Goal: Task Accomplishment & Management: Use online tool/utility

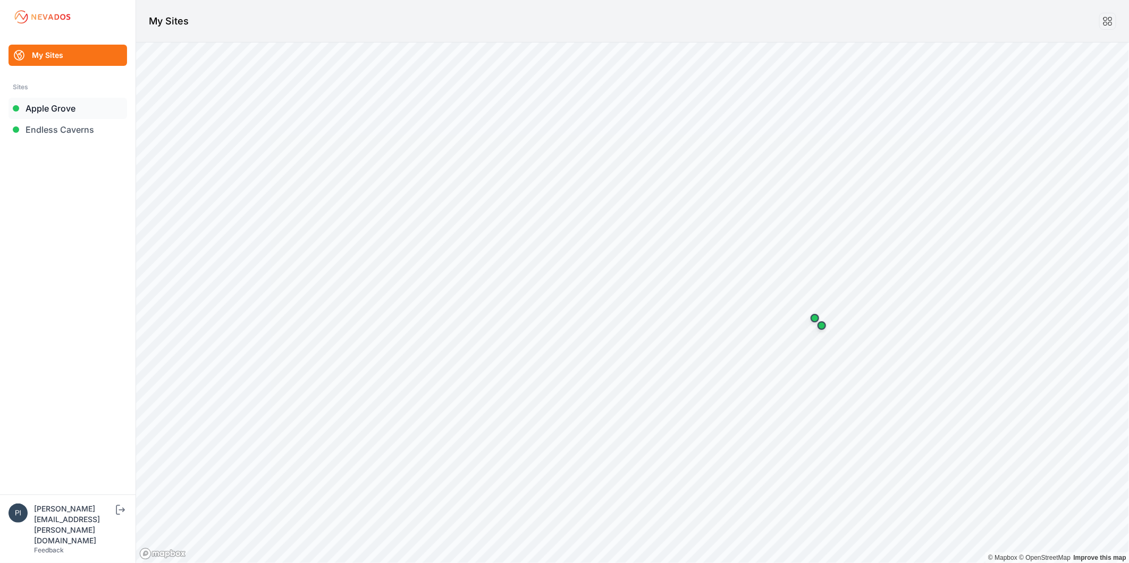
click at [64, 103] on link "Apple Grove" at bounding box center [68, 108] width 118 height 21
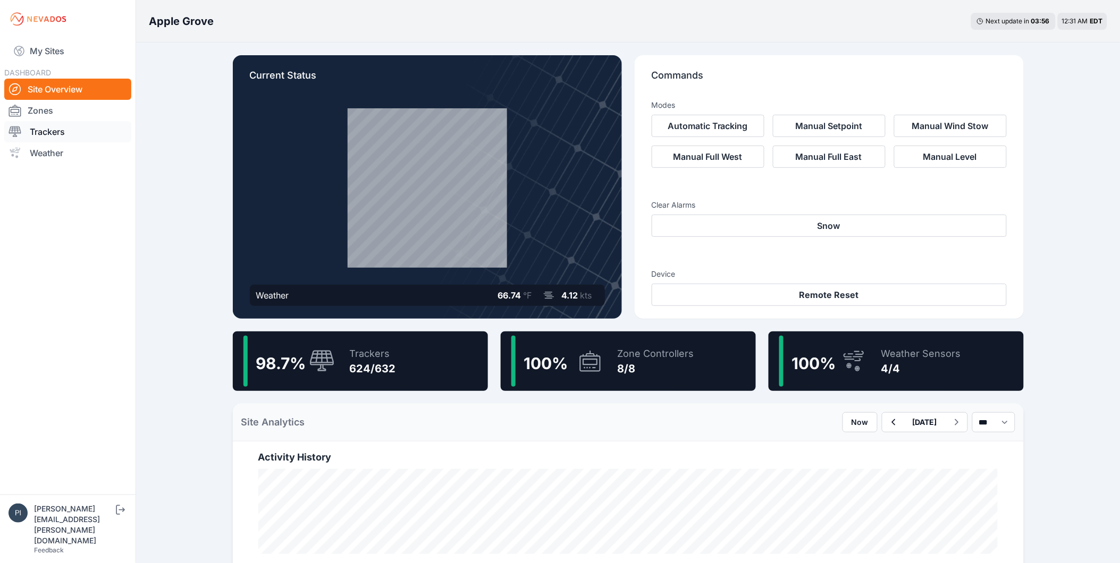
click at [70, 130] on link "Trackers" at bounding box center [67, 131] width 127 height 21
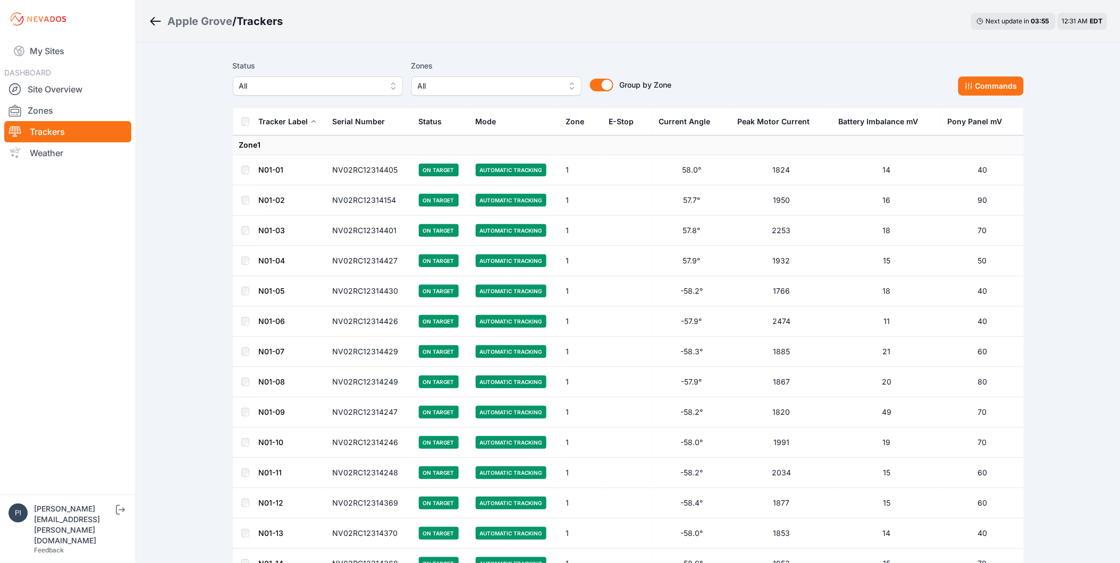
click at [385, 85] on button "All" at bounding box center [318, 86] width 170 height 19
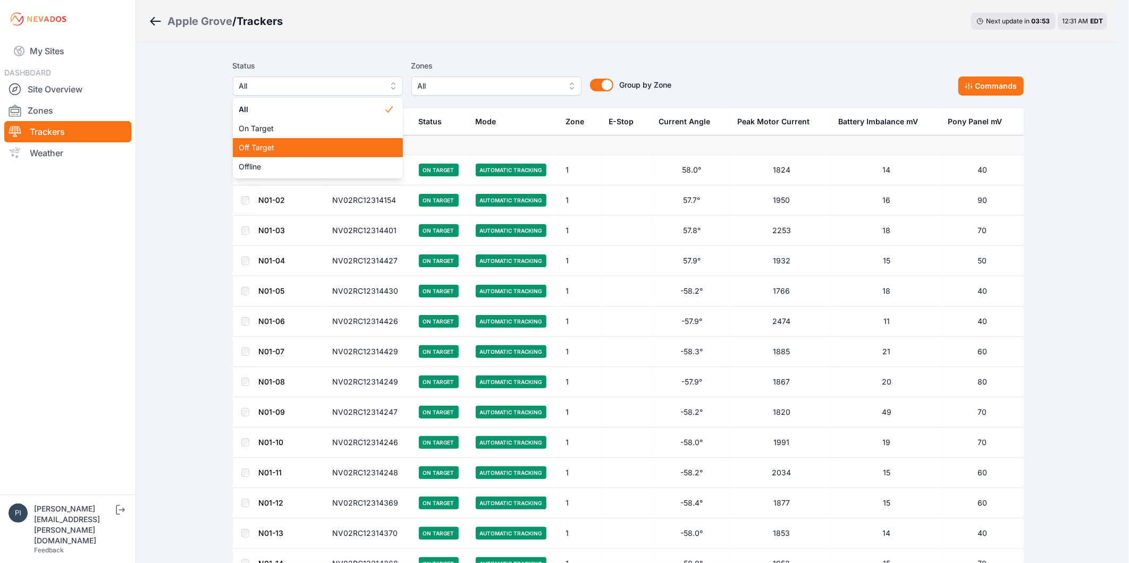
click at [379, 153] on div "Off Target" at bounding box center [318, 147] width 170 height 19
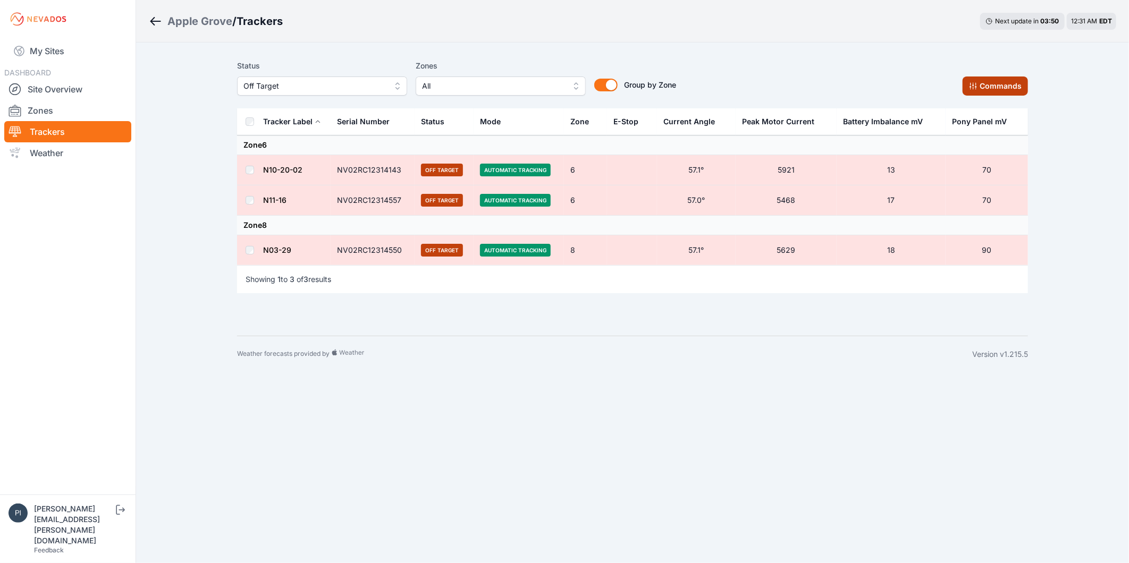
click at [1008, 84] on button "Commands" at bounding box center [994, 86] width 65 height 19
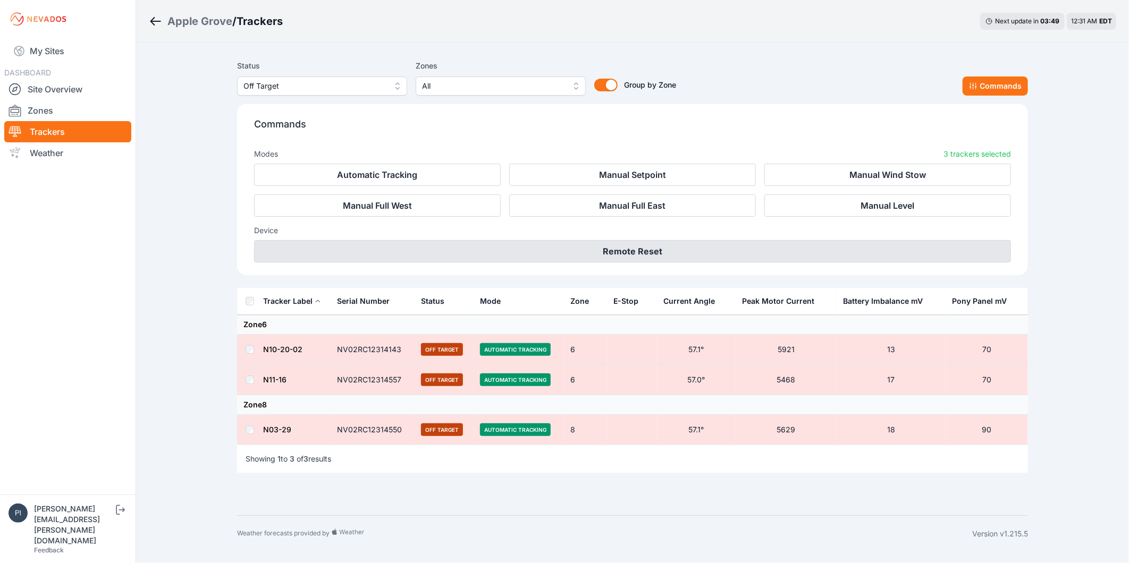
click at [691, 246] on button "Remote Reset" at bounding box center [632, 251] width 757 height 22
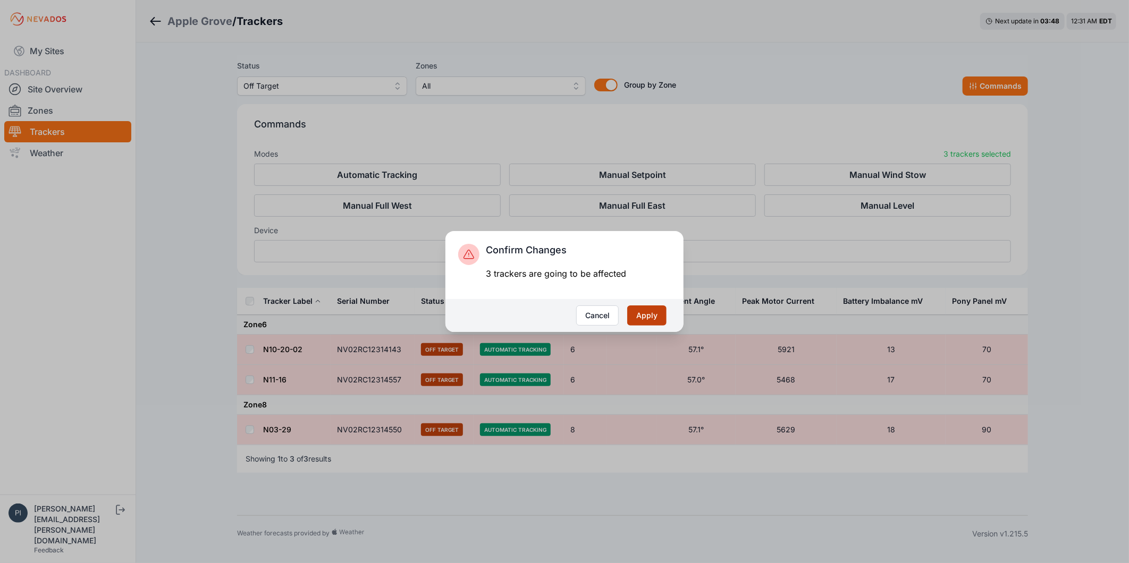
click at [654, 311] on button "Apply" at bounding box center [646, 316] width 39 height 20
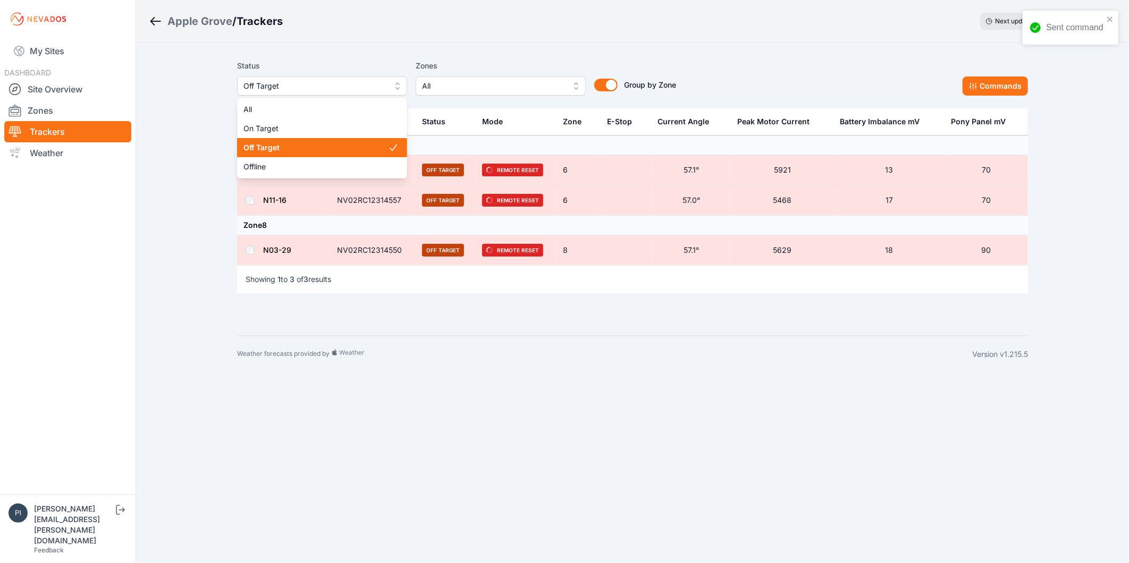
click at [374, 88] on span "Off Target" at bounding box center [314, 86] width 142 height 13
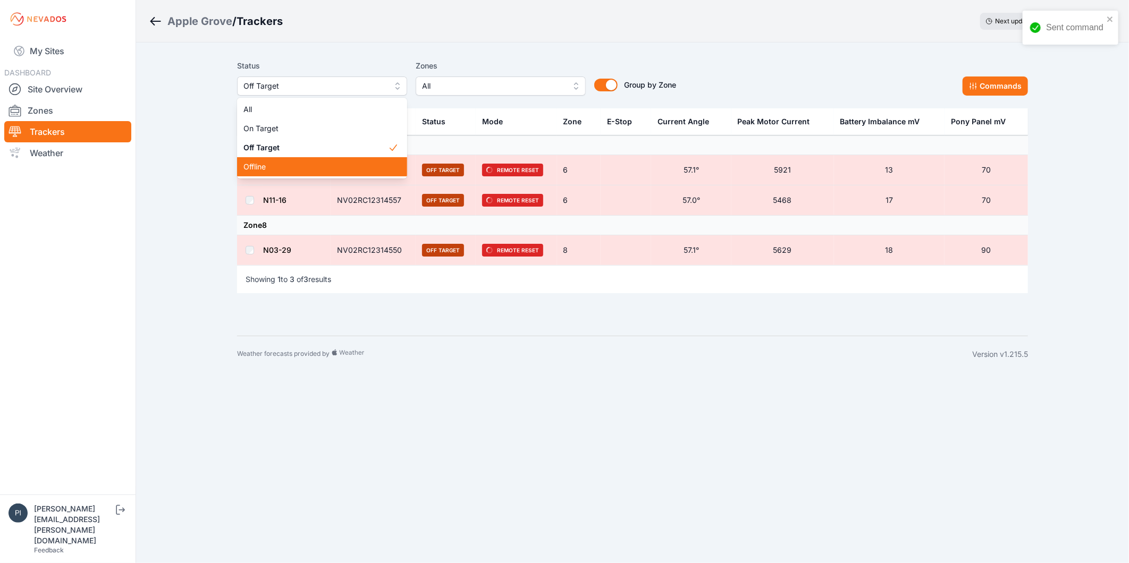
click at [363, 163] on span "Offline" at bounding box center [315, 167] width 145 height 11
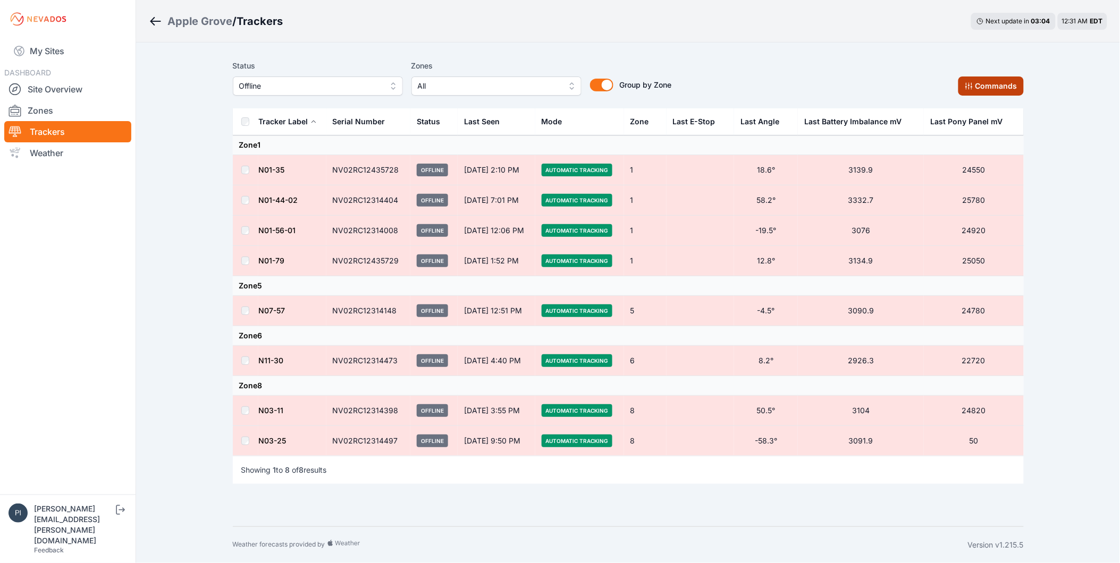
click at [1010, 91] on button "Commands" at bounding box center [990, 86] width 65 height 19
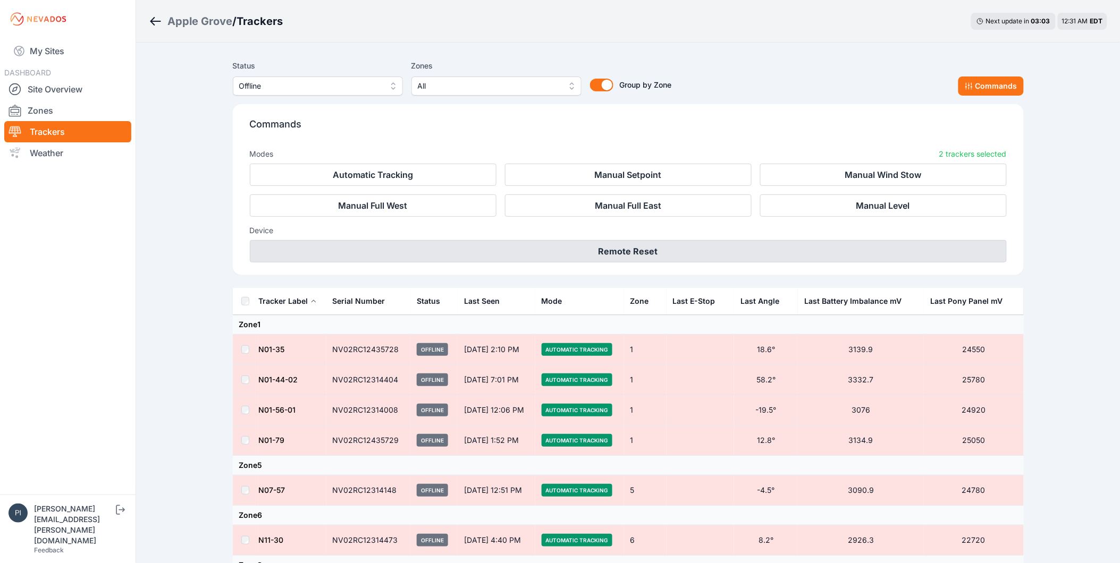
click at [649, 253] on button "Remote Reset" at bounding box center [628, 251] width 757 height 22
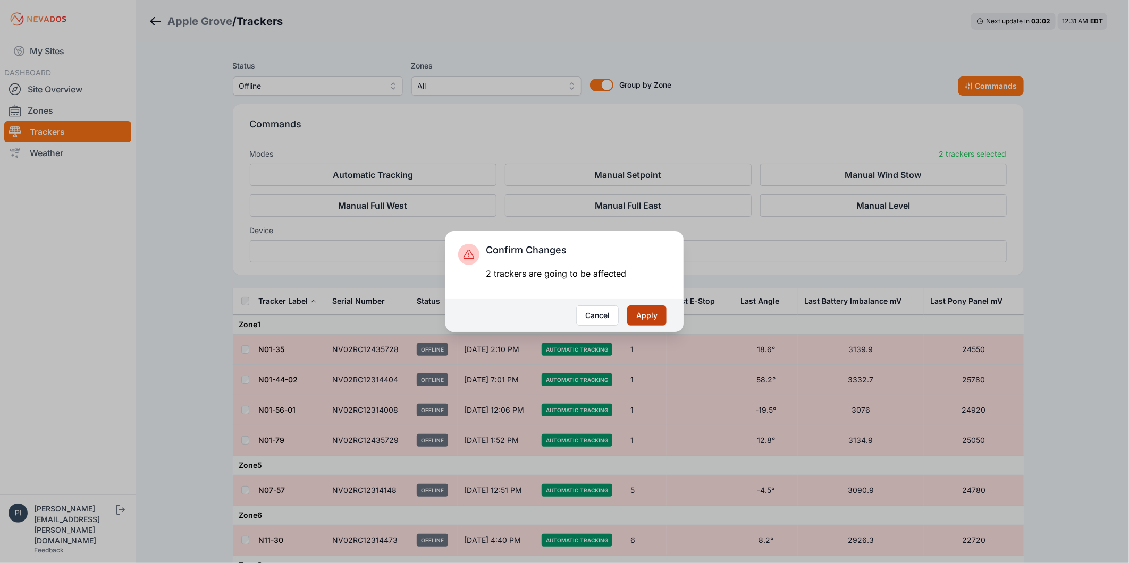
click at [654, 312] on button "Apply" at bounding box center [646, 316] width 39 height 20
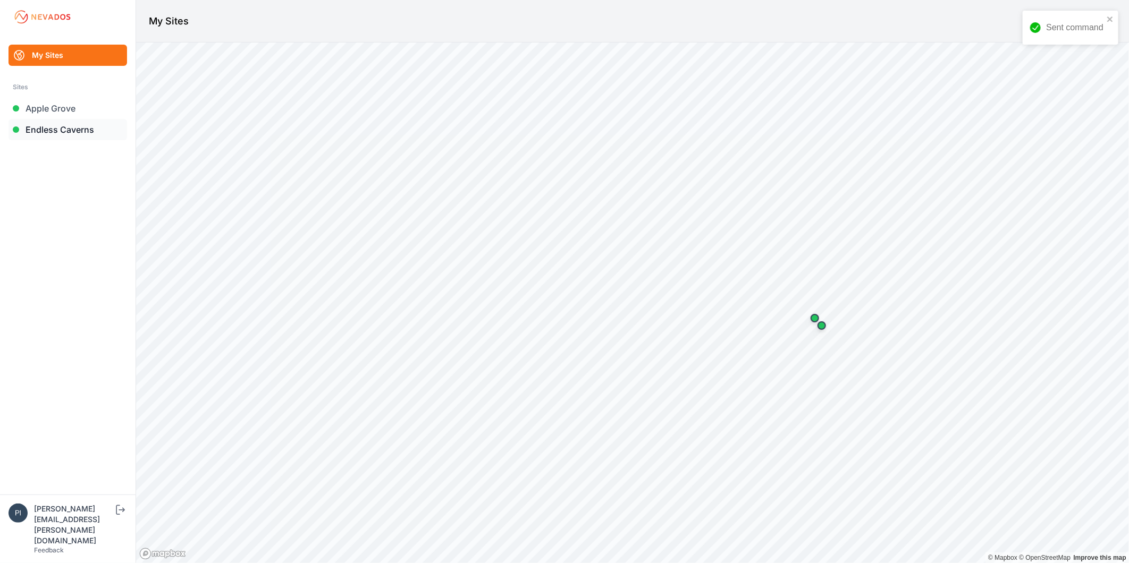
click at [60, 133] on link "Endless Caverns" at bounding box center [68, 129] width 118 height 21
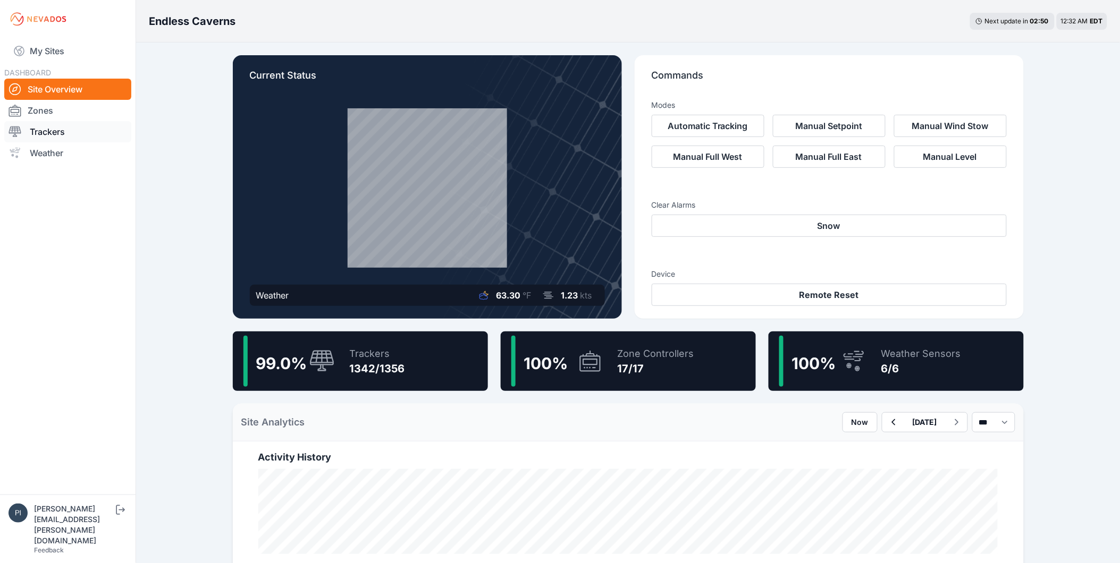
click at [71, 130] on link "Trackers" at bounding box center [67, 131] width 127 height 21
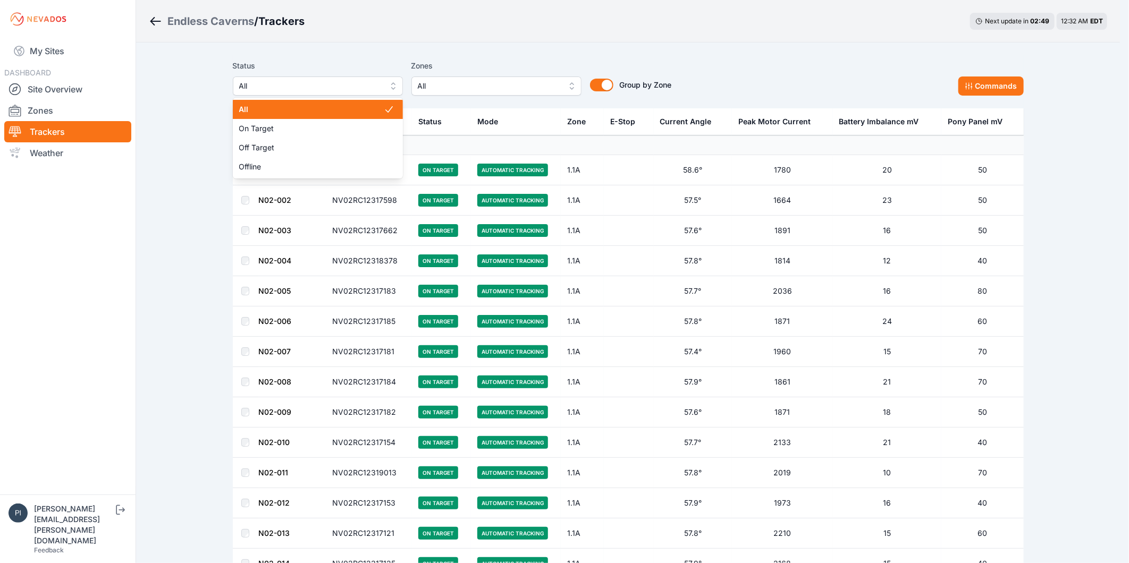
click at [278, 80] on span "All" at bounding box center [310, 86] width 142 height 13
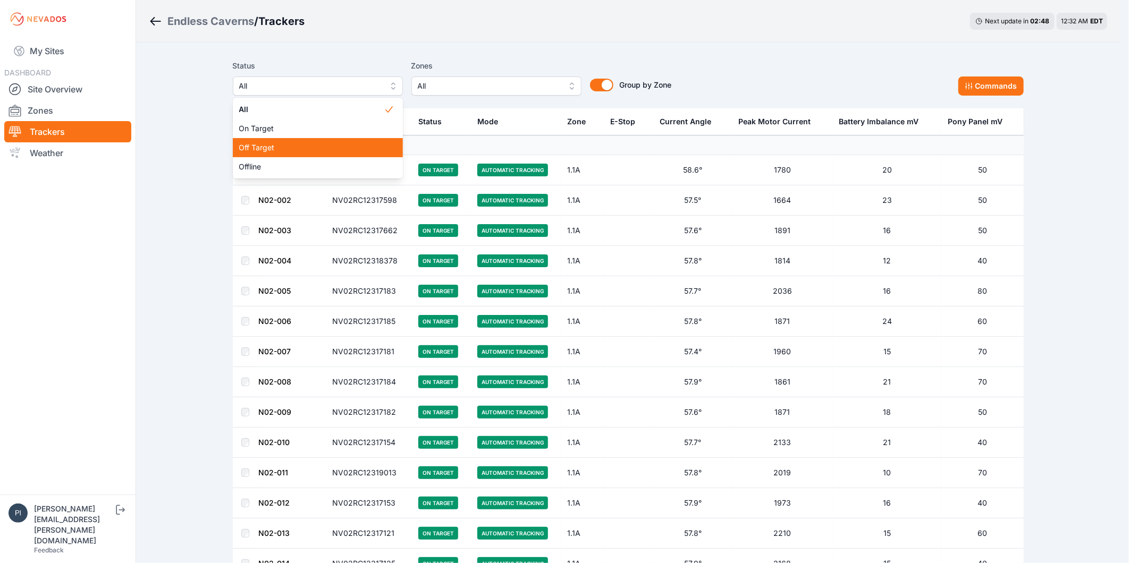
click at [278, 144] on span "Off Target" at bounding box center [311, 147] width 145 height 11
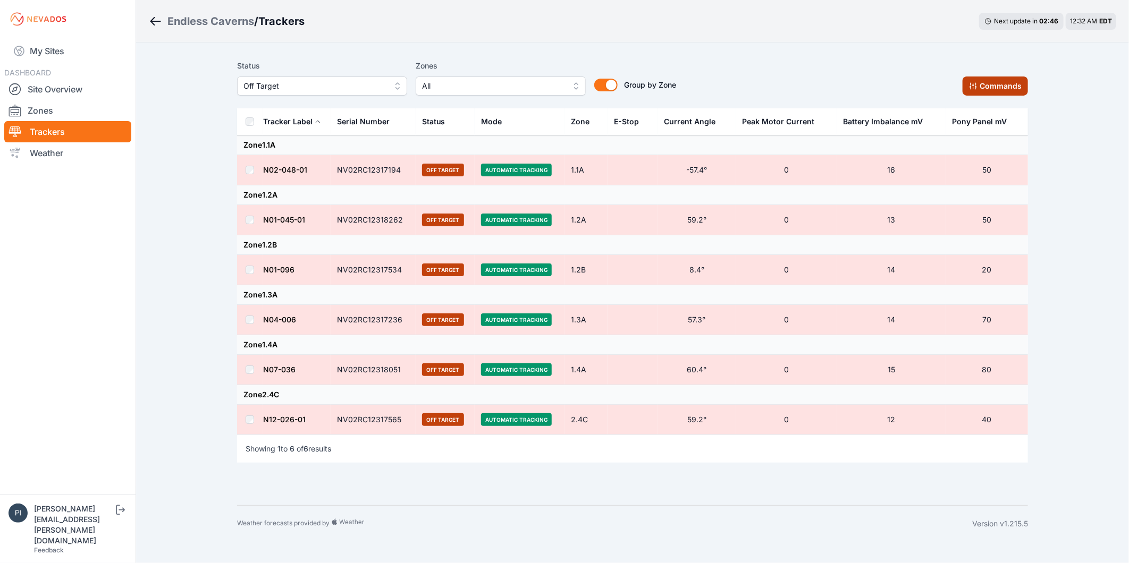
click at [998, 86] on button "Commands" at bounding box center [994, 86] width 65 height 19
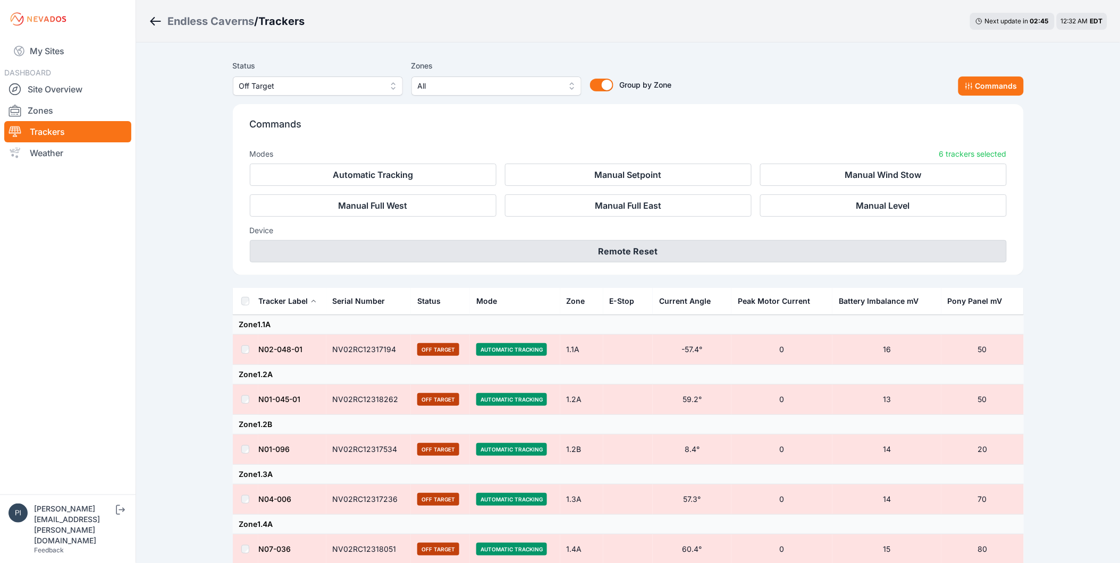
click at [656, 249] on button "Remote Reset" at bounding box center [628, 251] width 757 height 22
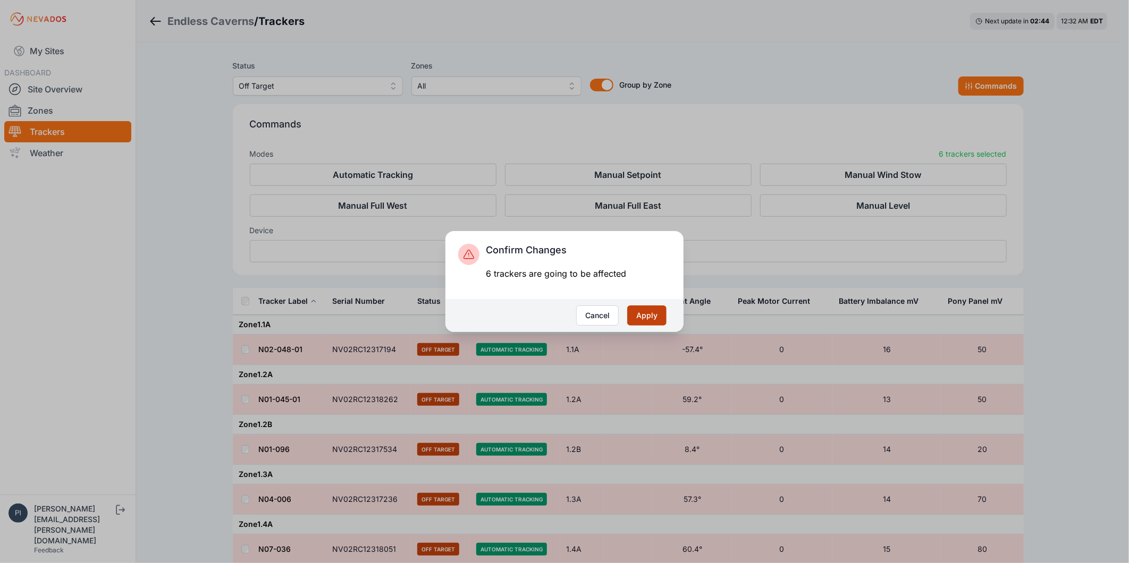
click at [642, 320] on button "Apply" at bounding box center [646, 316] width 39 height 20
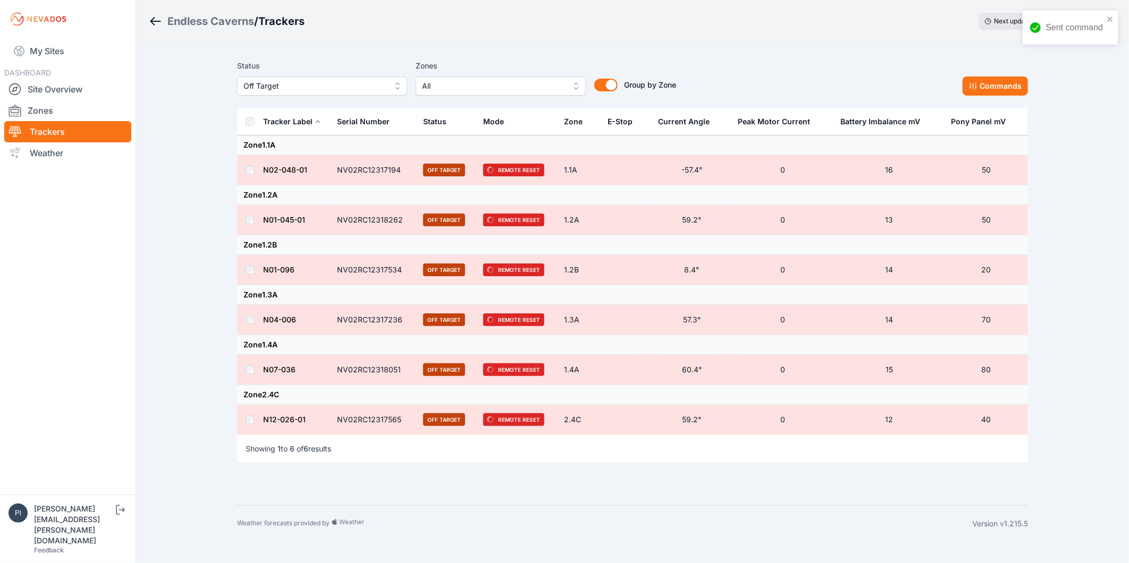
click at [287, 87] on span "Off Target" at bounding box center [314, 86] width 142 height 13
click at [295, 171] on span "Offline" at bounding box center [315, 167] width 145 height 11
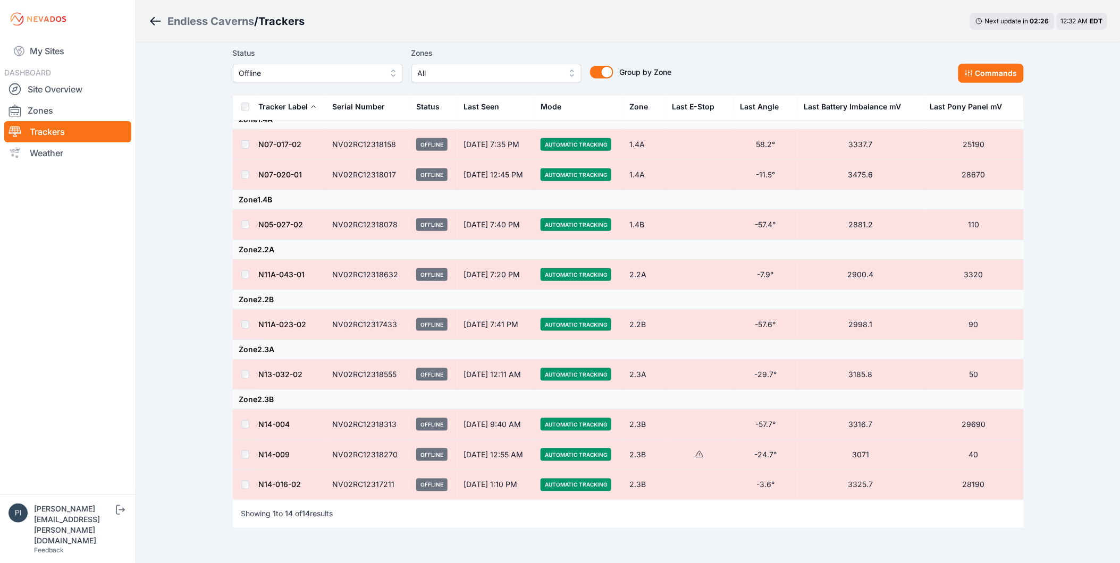
scroll to position [281, 0]
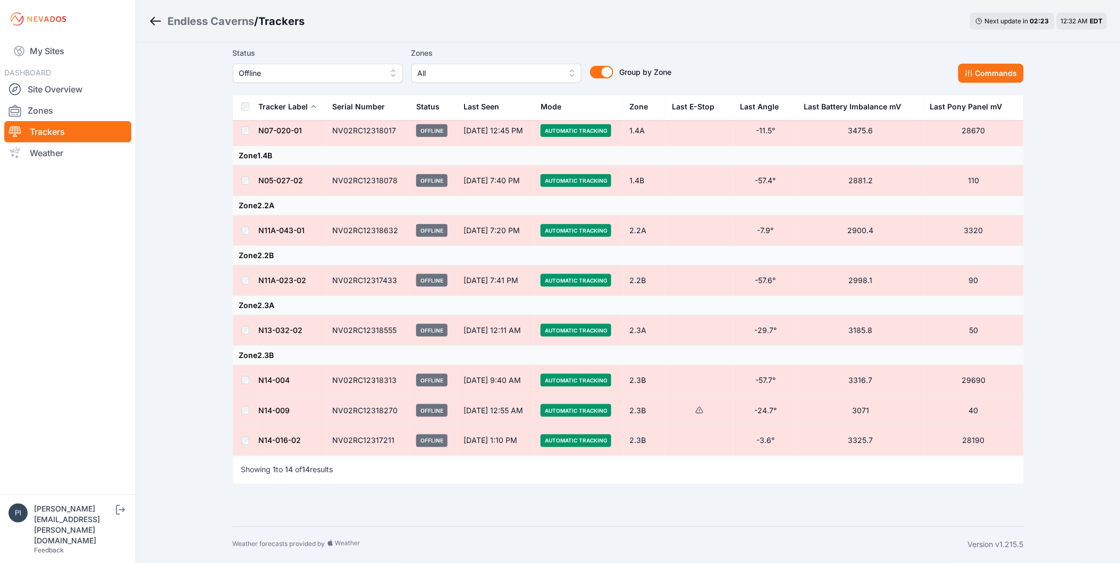
click at [250, 328] on td at bounding box center [246, 331] width 26 height 30
click at [1011, 76] on button "Commands" at bounding box center [990, 73] width 65 height 19
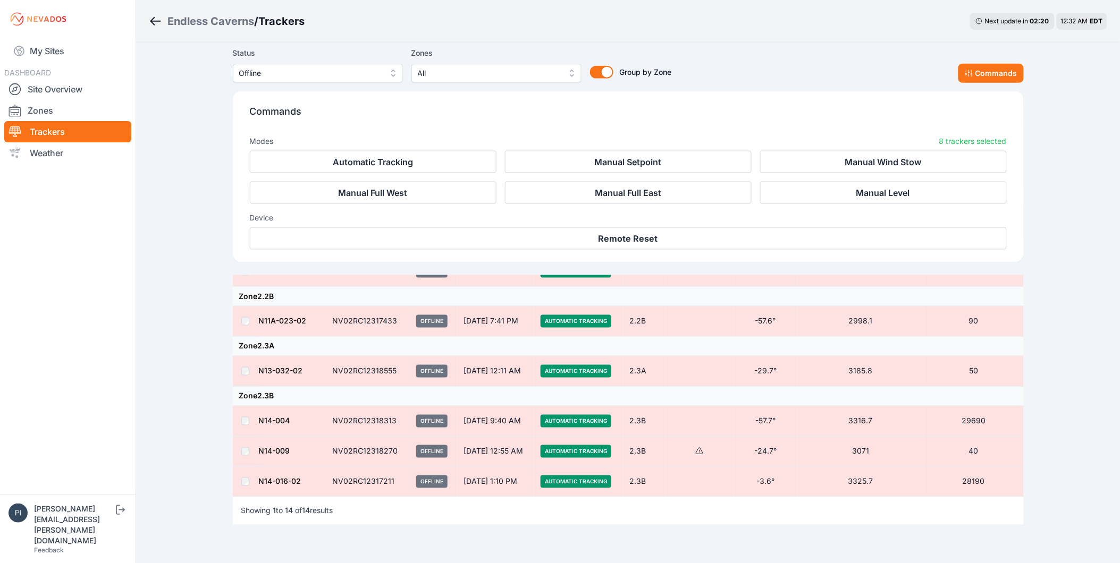
scroll to position [461, 0]
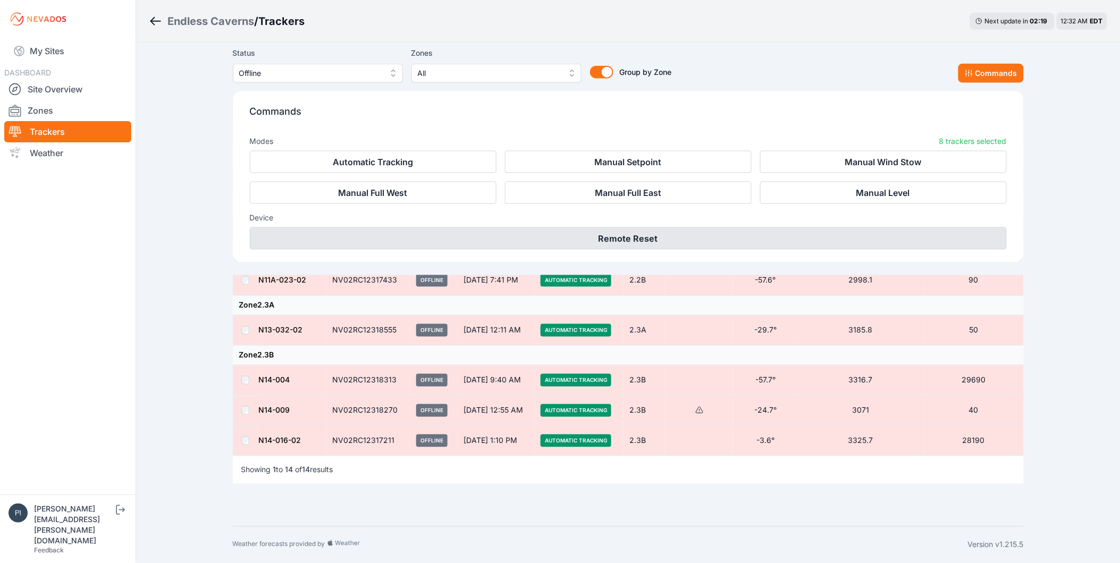
click at [623, 243] on button "Remote Reset" at bounding box center [628, 238] width 757 height 22
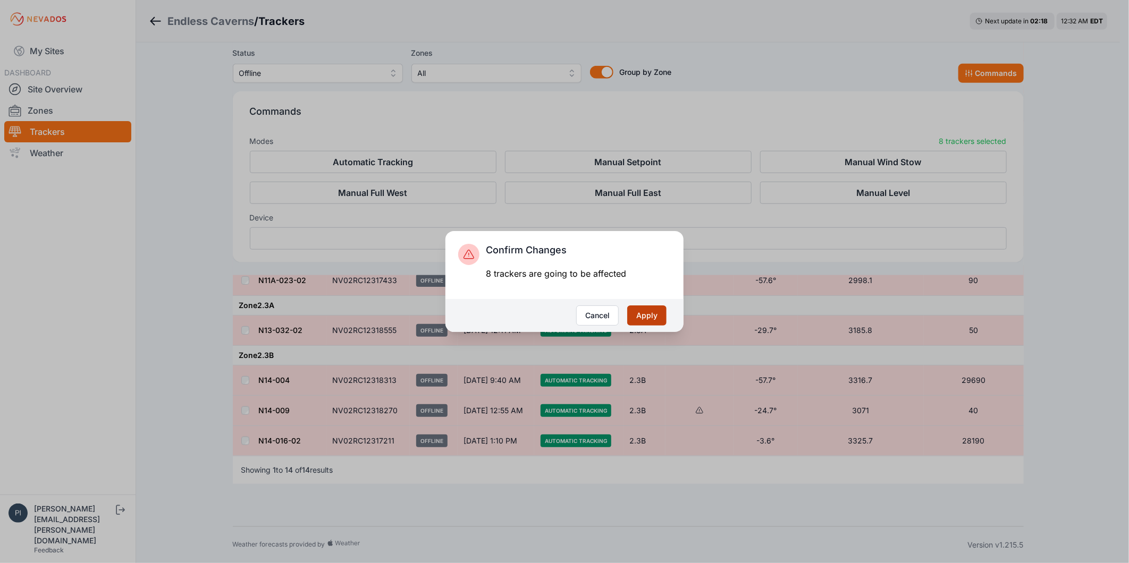
click at [649, 310] on button "Apply" at bounding box center [646, 316] width 39 height 20
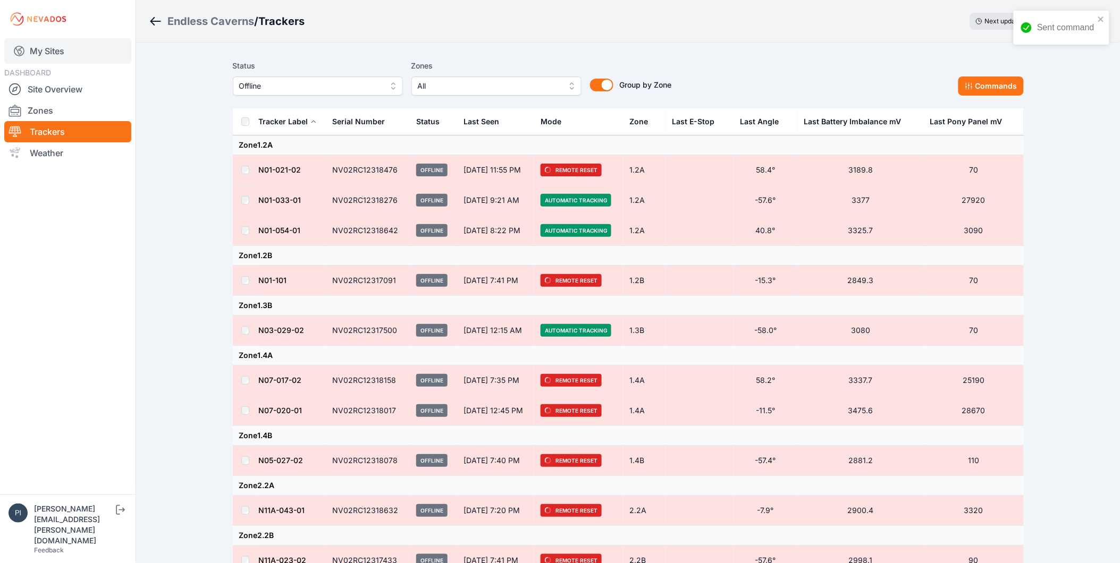
click at [58, 51] on link "My Sites" at bounding box center [67, 51] width 127 height 26
